Goal: Task Accomplishment & Management: Manage account settings

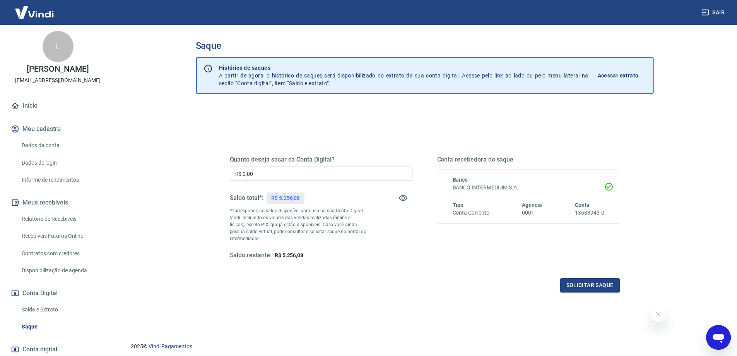
click at [286, 197] on p "R$ 5.256,08" at bounding box center [285, 198] width 29 height 8
copy div "R$ 5.256,08"
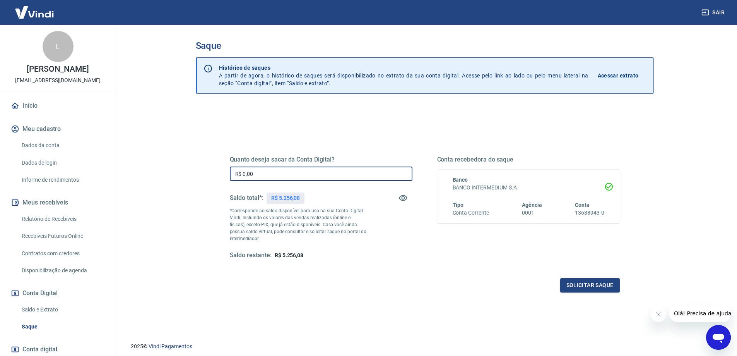
drag, startPoint x: 287, startPoint y: 170, endPoint x: 67, endPoint y: 169, distance: 220.2
click at [67, 169] on div "Sair L [PERSON_NAME] [EMAIL_ADDRESS][DOMAIN_NAME] Início Meu cadastro Dados da …" at bounding box center [368, 178] width 737 height 356
paste input "5.256,08"
type input "R$ 5.256,08"
click at [598, 279] on button "Solicitar saque" at bounding box center [590, 285] width 60 height 14
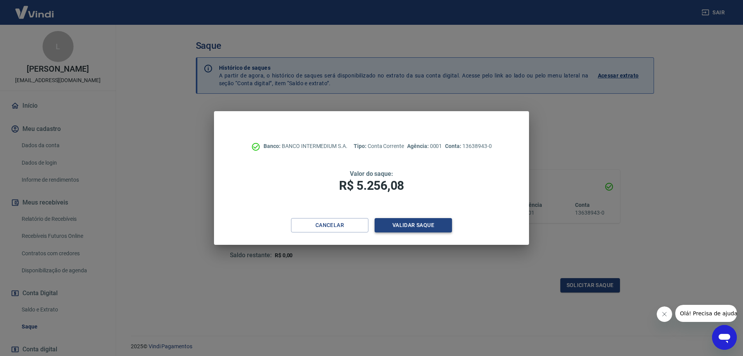
click at [426, 224] on button "Validar saque" at bounding box center [413, 225] width 77 height 14
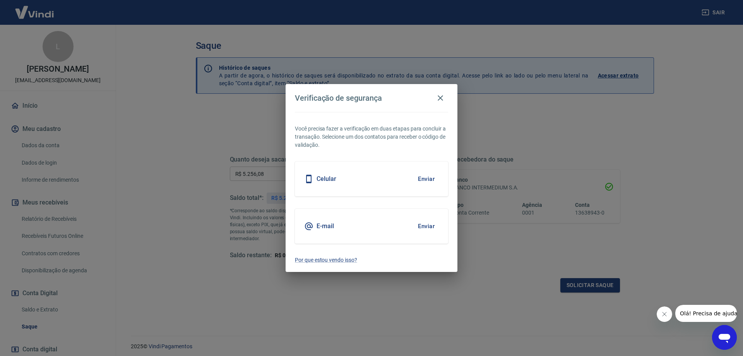
click at [428, 227] on button "Enviar" at bounding box center [426, 226] width 25 height 16
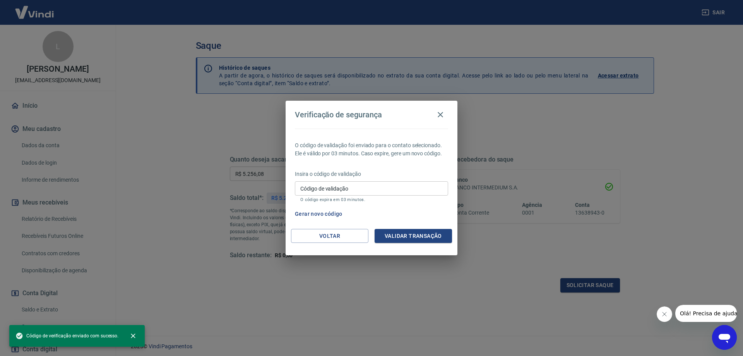
click at [363, 190] on input "Código de validação" at bounding box center [371, 188] width 153 height 14
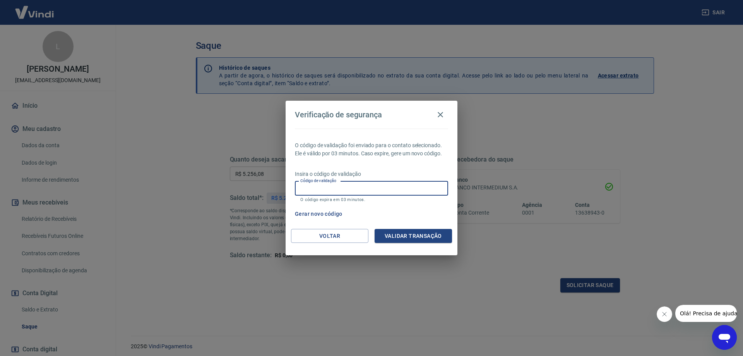
click at [364, 154] on p "O código de validação foi enviado para o contato selecionado. Ele é válido por …" at bounding box center [371, 149] width 153 height 16
click at [417, 185] on input "Código de validação" at bounding box center [371, 188] width 153 height 14
type input "898166"
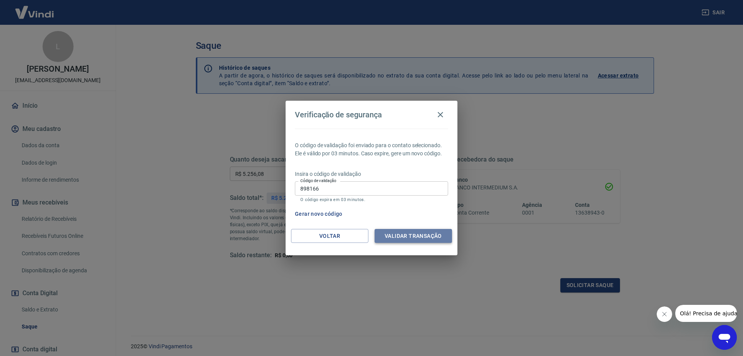
click at [440, 242] on button "Validar transação" at bounding box center [413, 236] width 77 height 14
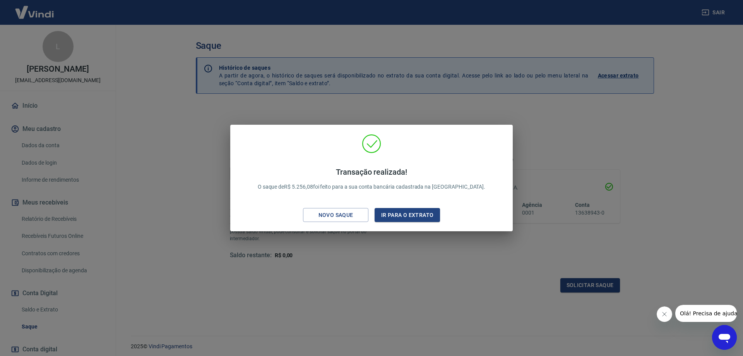
drag, startPoint x: 370, startPoint y: 142, endPoint x: 379, endPoint y: 140, distance: 9.2
click at [378, 140] on icon at bounding box center [372, 144] width 18 height 18
